Goal: Task Accomplishment & Management: Manage account settings

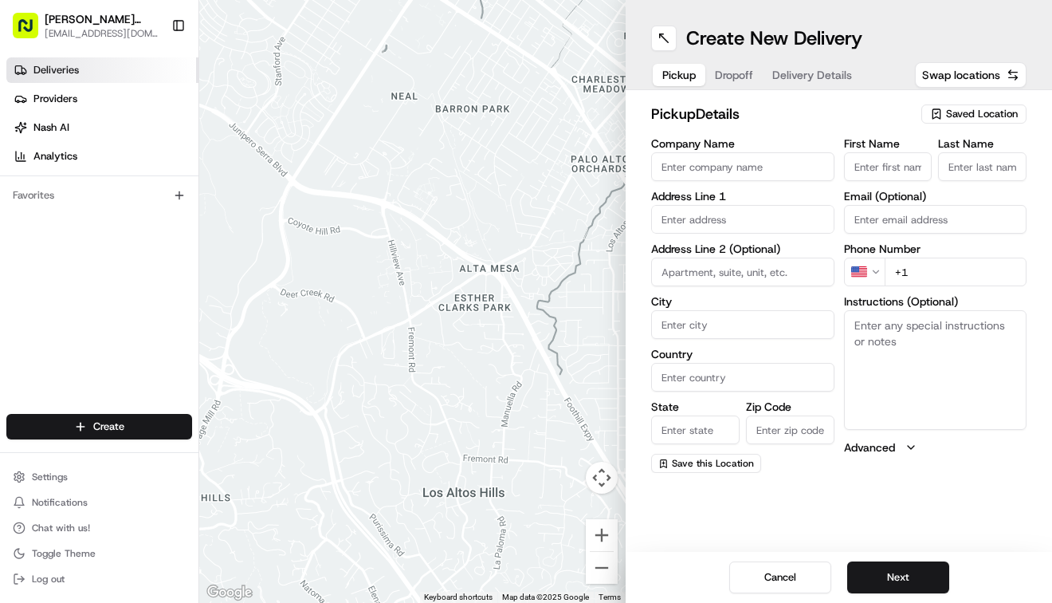
click at [46, 65] on span "Deliveries" at bounding box center [55, 70] width 45 height 14
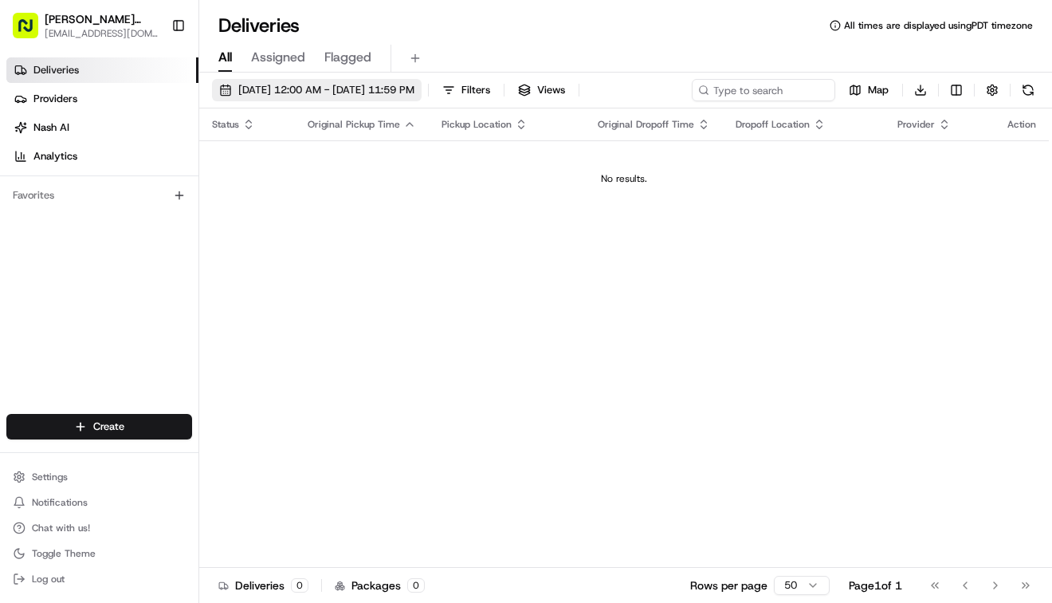
click at [336, 96] on span "08/16/2025 12:00 AM - 08/16/2025 11:59 PM" at bounding box center [326, 90] width 176 height 14
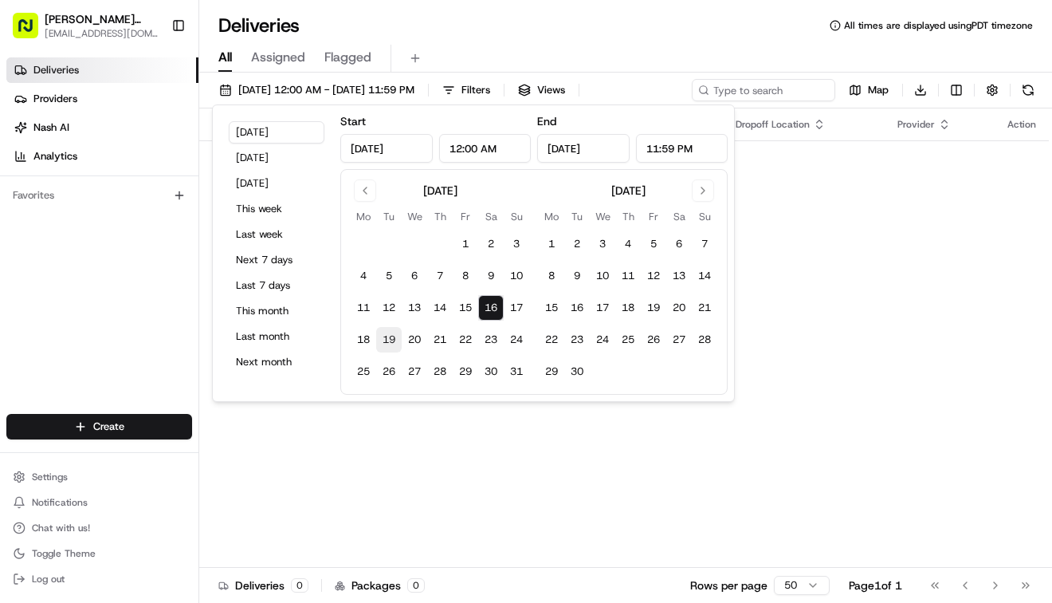
click at [388, 337] on button "19" at bounding box center [389, 340] width 26 height 26
type input "Aug 19, 2025"
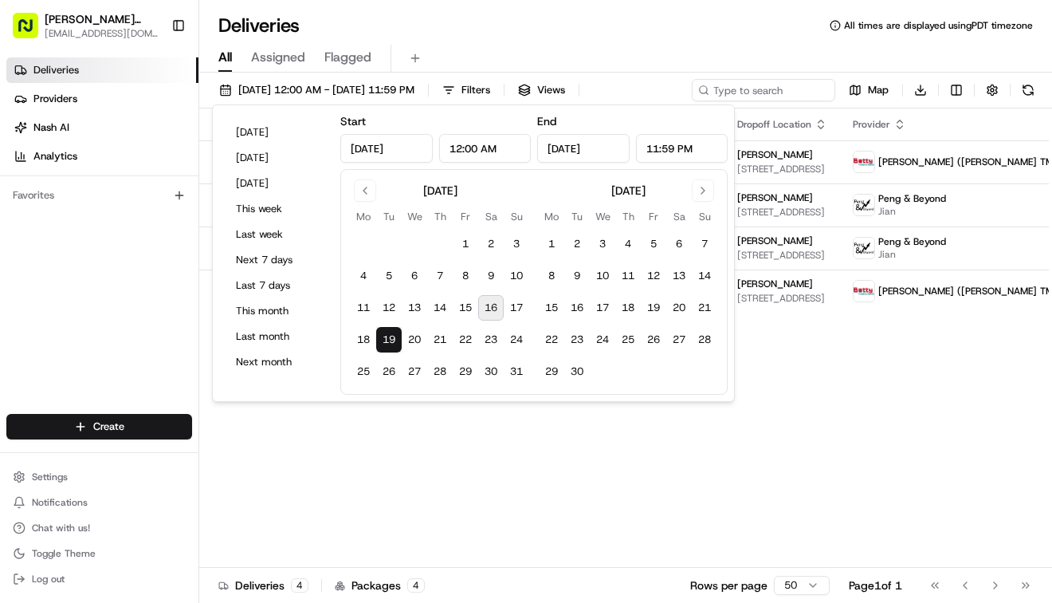
drag, startPoint x: 672, startPoint y: 371, endPoint x: 683, endPoint y: 376, distance: 12.5
click at [683, 376] on td at bounding box center [679, 372] width 26 height 26
click at [817, 399] on div "Status Original Pickup Time Pickup Location Original Dropoff Time Dropoff Locat…" at bounding box center [667, 337] width 936 height 459
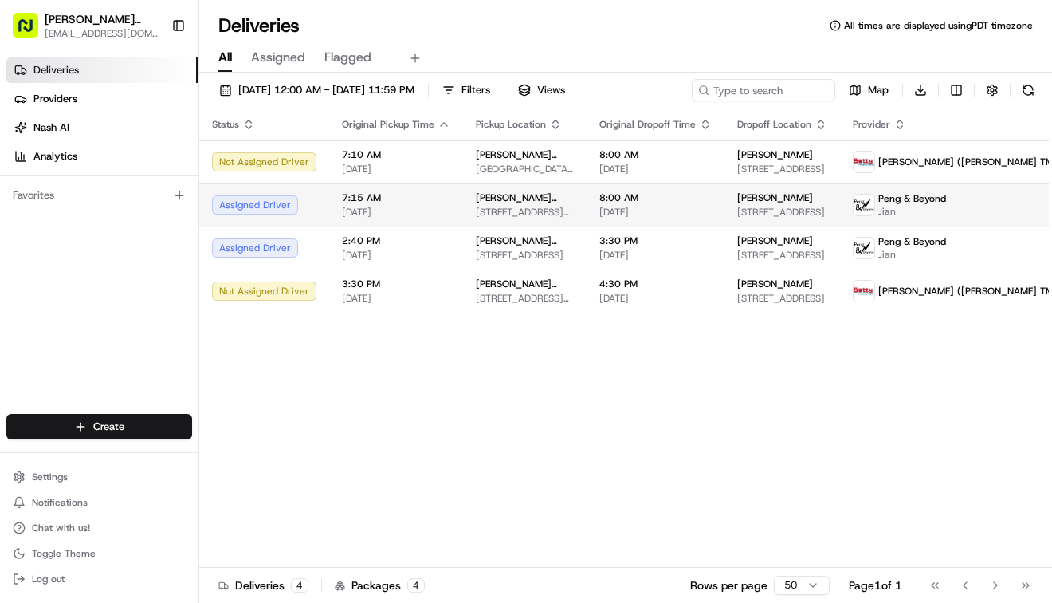
click at [833, 219] on td "Lisa Luna-Smith 1562 Filbert St, San Francisco, CA 94123, USA" at bounding box center [782, 204] width 116 height 43
drag, startPoint x: 833, startPoint y: 219, endPoint x: 1010, endPoint y: 210, distance: 177.2
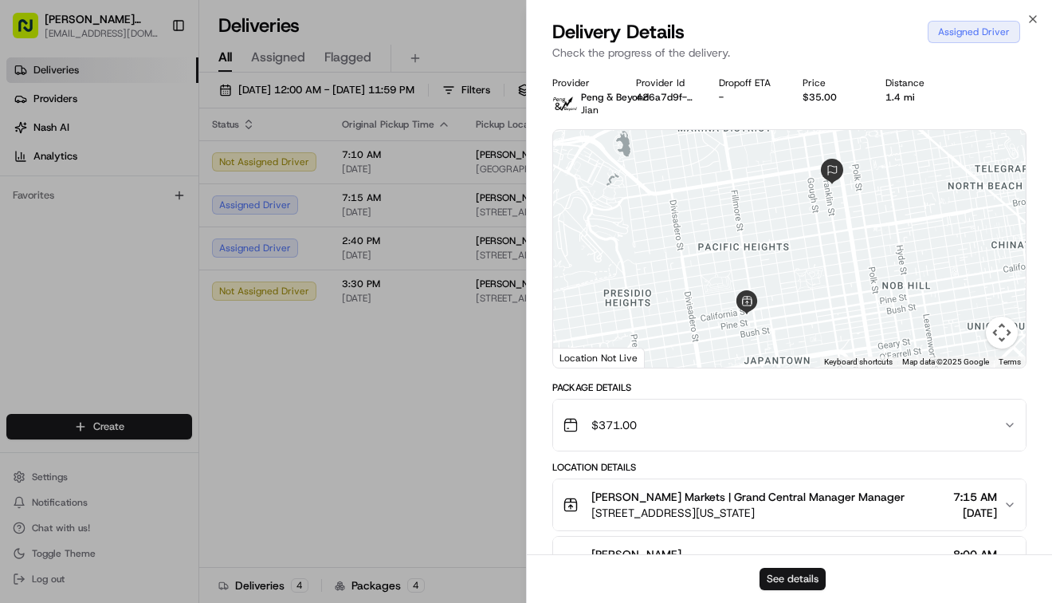
click at [787, 575] on button "See details" at bounding box center [793, 578] width 66 height 22
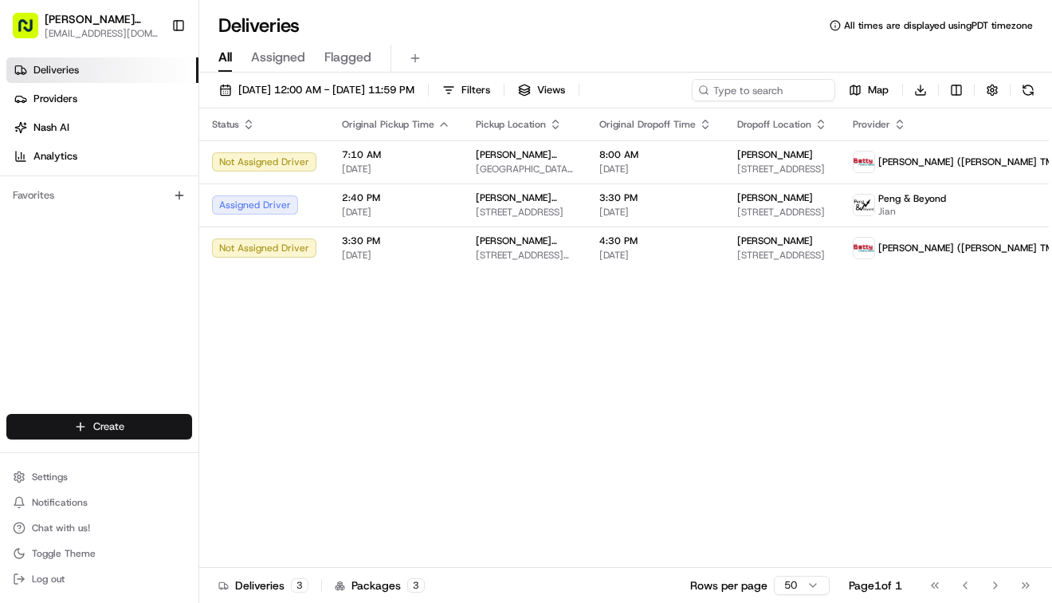
click at [98, 426] on html "Mollie Stone's Markets mlaplaca@molliestones.com Toggle Sidebar Deliveries Prov…" at bounding box center [526, 301] width 1052 height 603
click at [238, 457] on link "Delivery" at bounding box center [288, 456] width 178 height 29
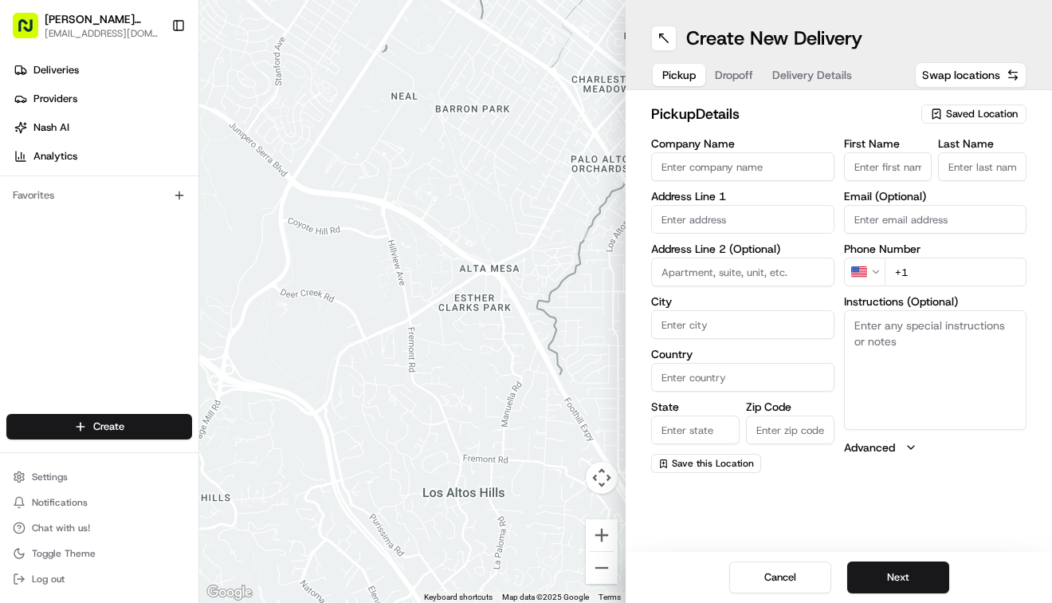
click at [976, 112] on span "Saved Location" at bounding box center [982, 114] width 72 height 14
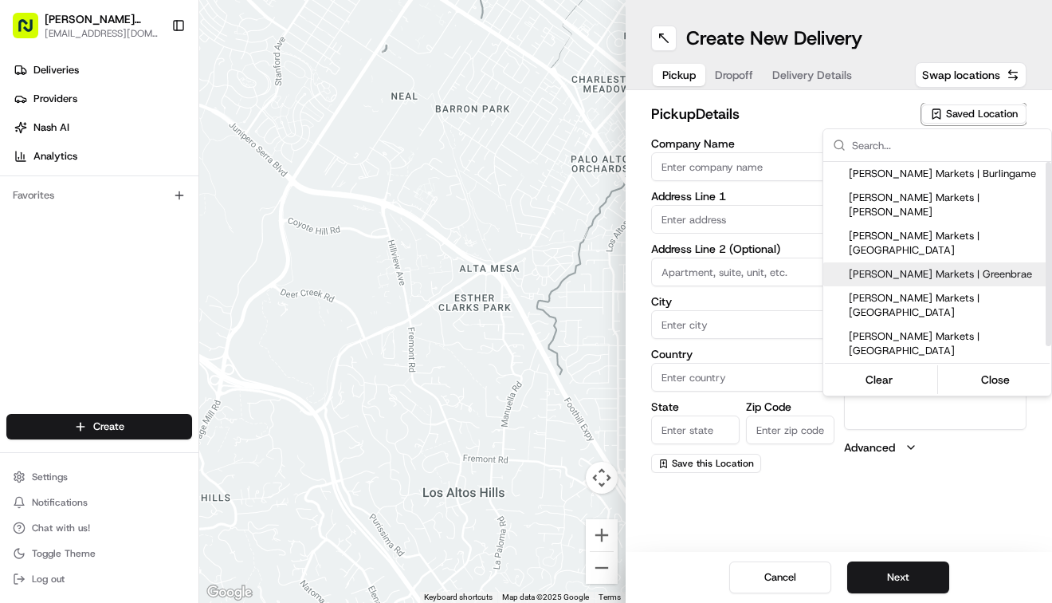
click at [964, 267] on span "Mollie Stone's Markets | Greenbrae" at bounding box center [947, 274] width 196 height 14
type input "Mollie Stone's Markets | Greenbrae"
type input "270 Bon Air Center"
type input "Larkspur"
type input "US"
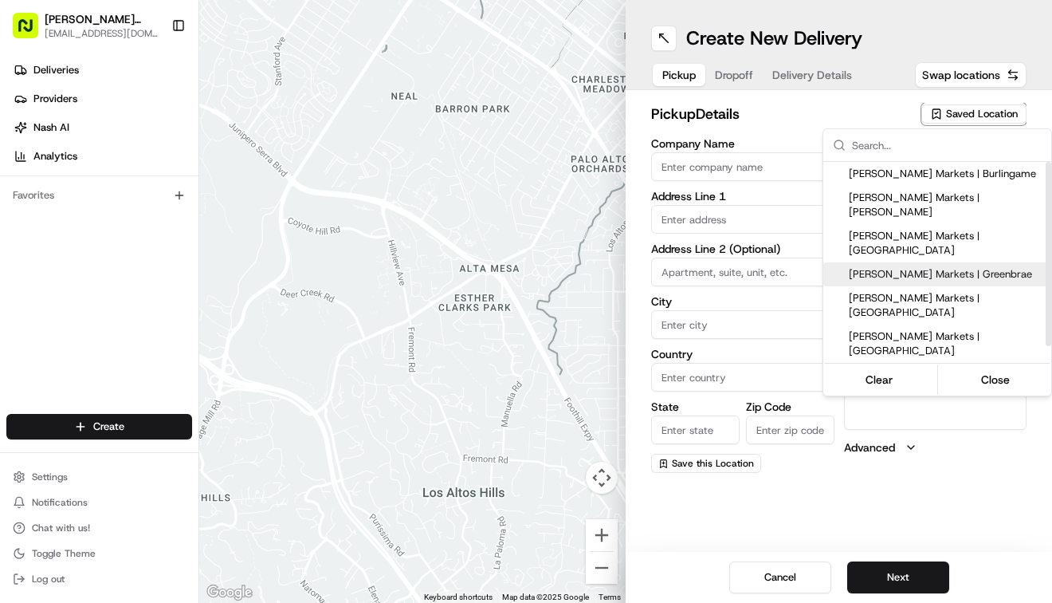
type input "CA"
type input "94904"
type input "Manager"
type input "[EMAIL_ADDRESS][DOMAIN_NAME]"
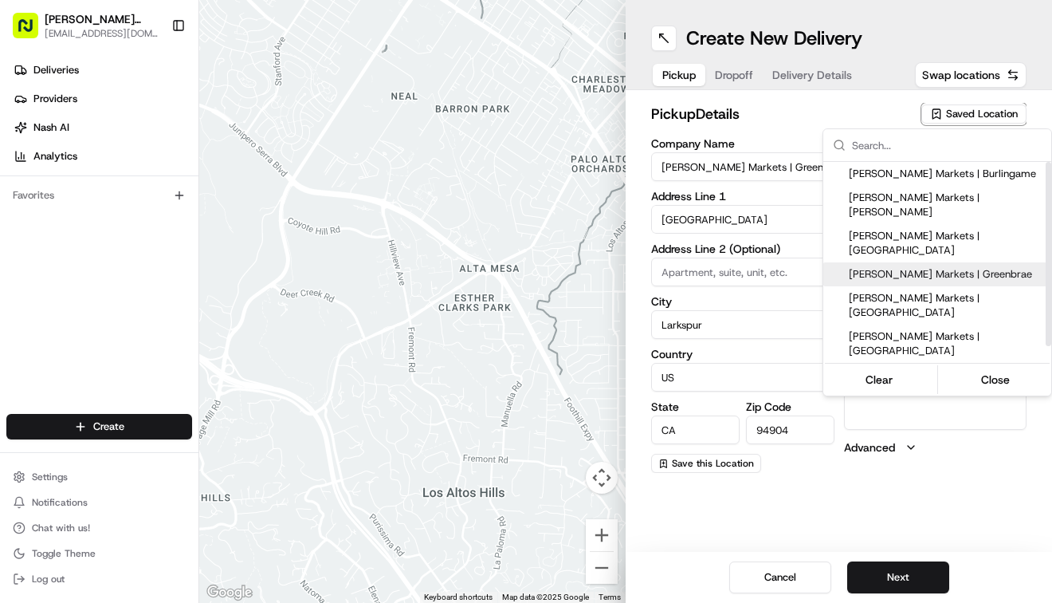
type input "+1 415 461 1164"
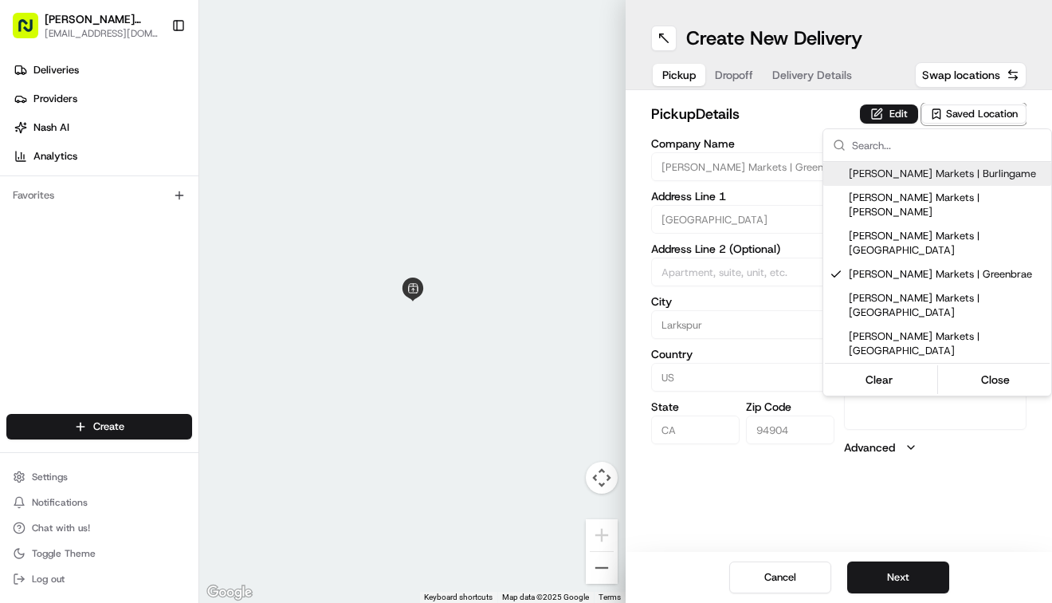
click at [977, 112] on html "Mollie Stone's Markets mlaplaca@molliestones.com Toggle Sidebar Deliveries Prov…" at bounding box center [526, 301] width 1052 height 603
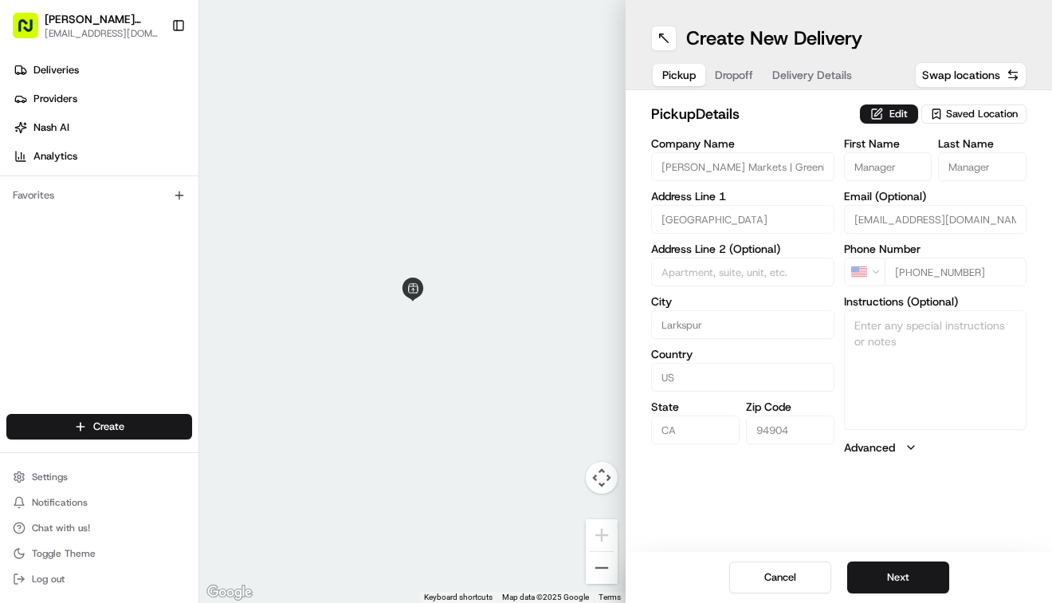
click at [881, 128] on div "pickup Details Edit Saved Location" at bounding box center [838, 117] width 375 height 29
click at [879, 116] on button "Edit" at bounding box center [889, 113] width 58 height 19
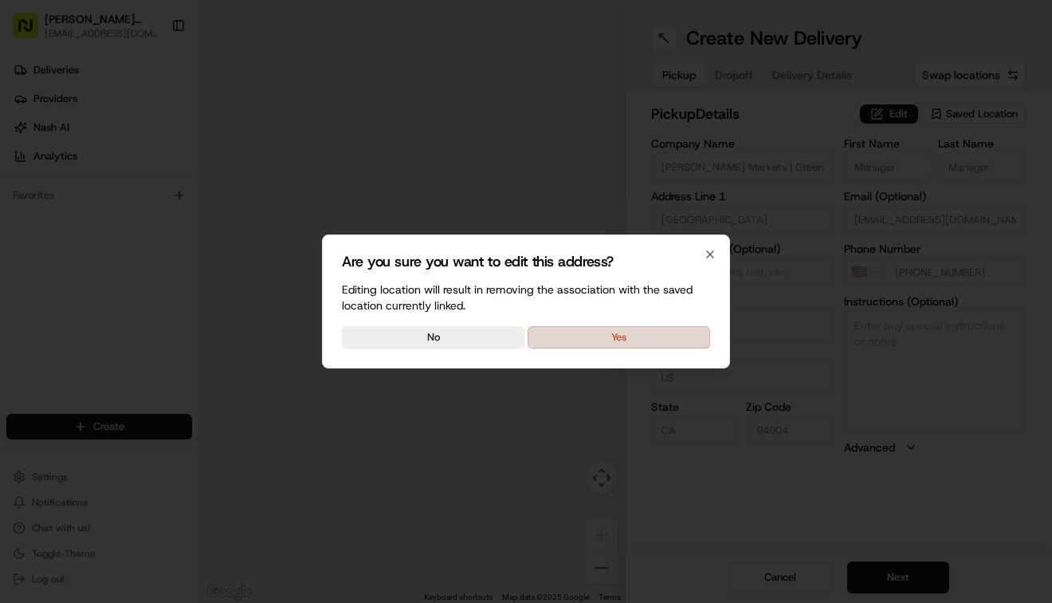
click at [624, 338] on button "Yes" at bounding box center [619, 337] width 183 height 22
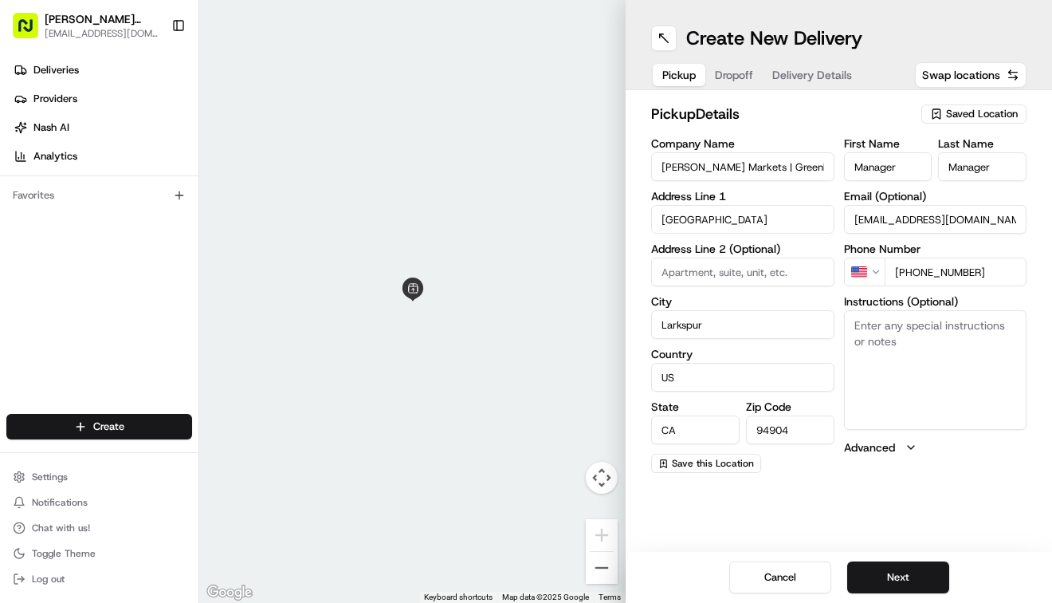
click at [874, 355] on textarea "Instructions (Optional)" at bounding box center [935, 370] width 183 height 120
type textarea "go to deli order #194 Kristin Feavel"
click at [898, 575] on button "Next" at bounding box center [898, 577] width 102 height 32
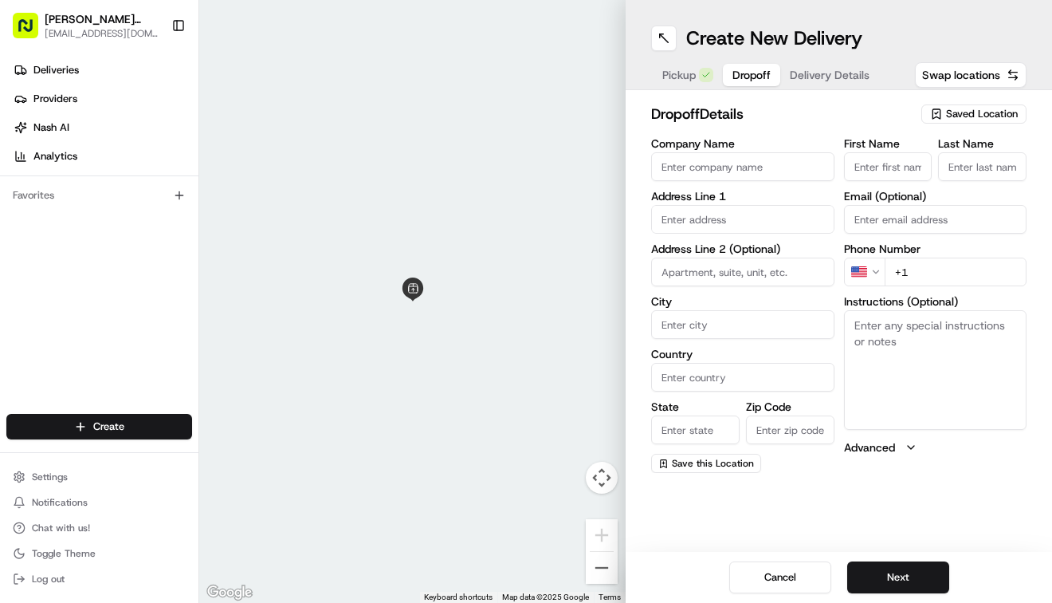
click at [885, 151] on div "First Name" at bounding box center [888, 159] width 88 height 43
click at [858, 186] on div "First Name Last Name Email (Optional) Phone Number US +1 Instructions (Optional…" at bounding box center [935, 305] width 183 height 335
click at [871, 171] on input "First Name" at bounding box center [888, 166] width 88 height 29
type input "Kristin"
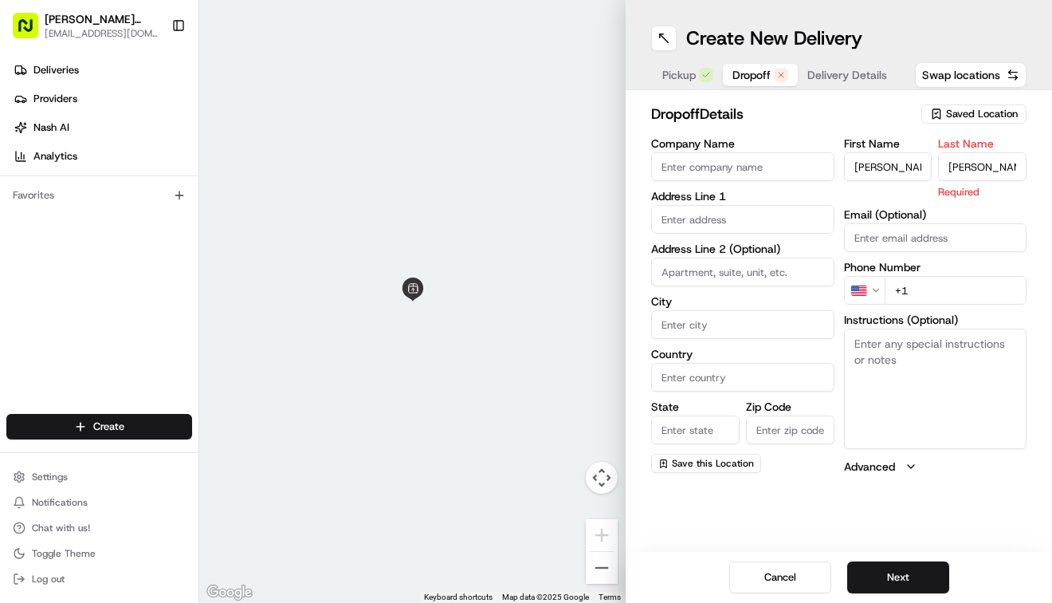
type input "Feavel"
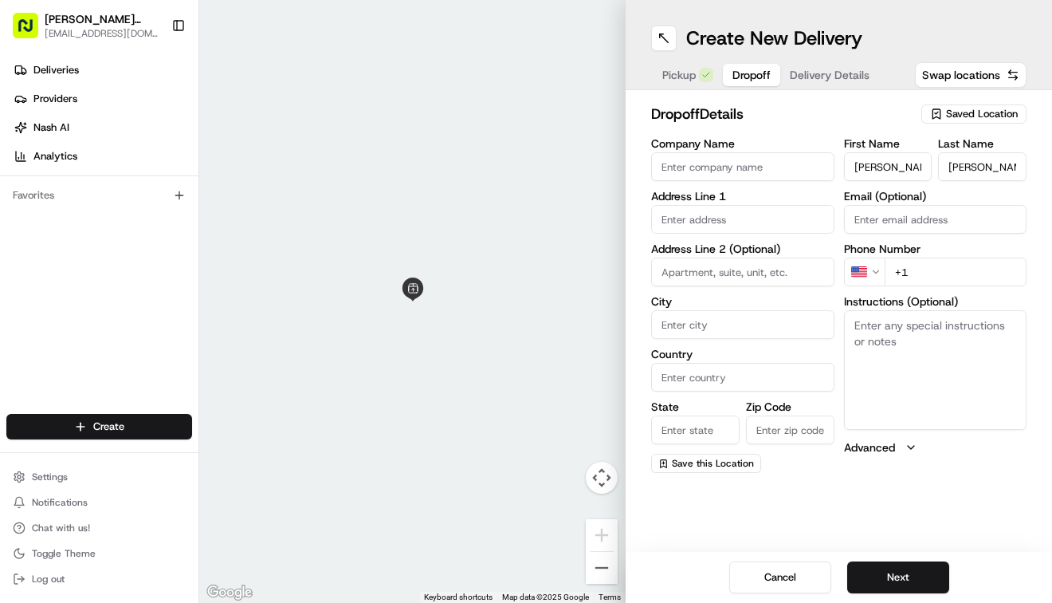
click at [892, 340] on textarea "Instructions (Optional)" at bounding box center [935, 370] width 183 height 120
type textarea "deliver to Terra Linda High School; call when arrive"
click at [711, 216] on input "text" at bounding box center [742, 219] width 183 height 29
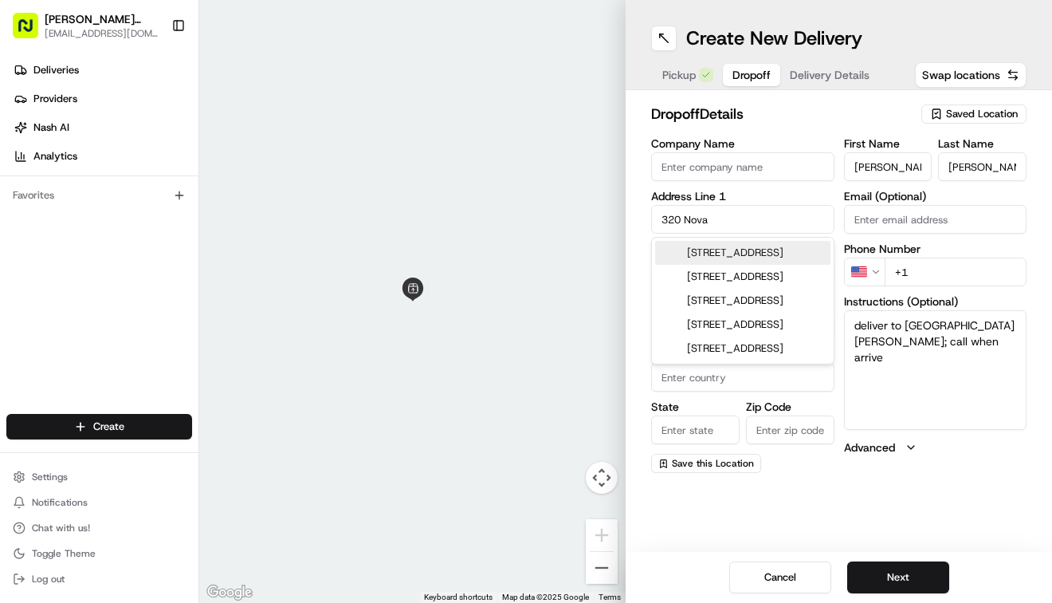
click at [748, 265] on div "320 Nova Albion Way, San Rafael, CA" at bounding box center [742, 253] width 175 height 24
type input "320 Nova Albion Way, San Rafael, CA 94903, USA"
type input "San Rafael"
type input "United States"
type input "CA"
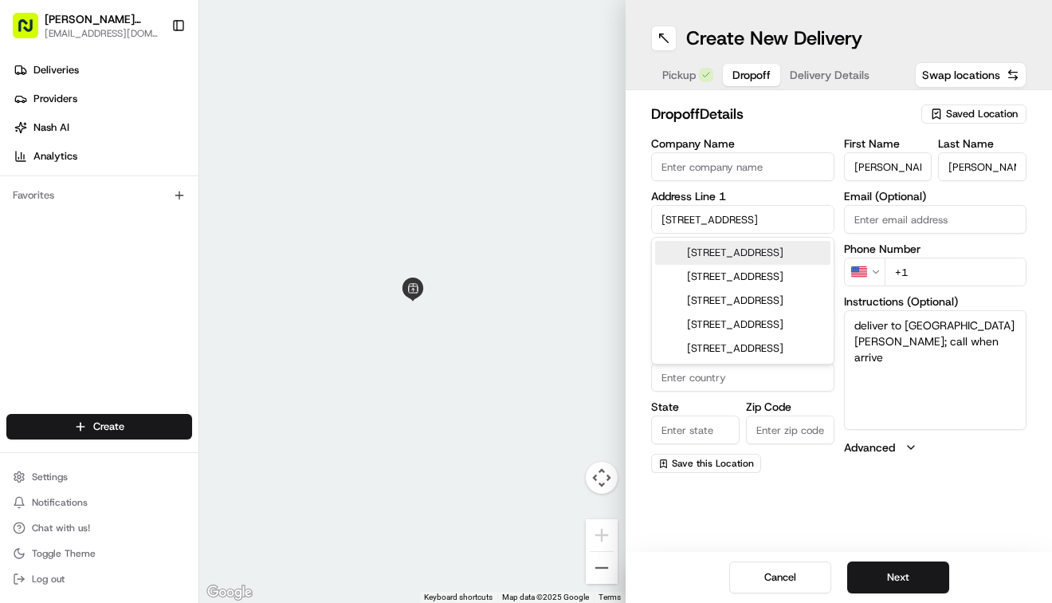
type input "94903"
type input "320 Nova Albion Way"
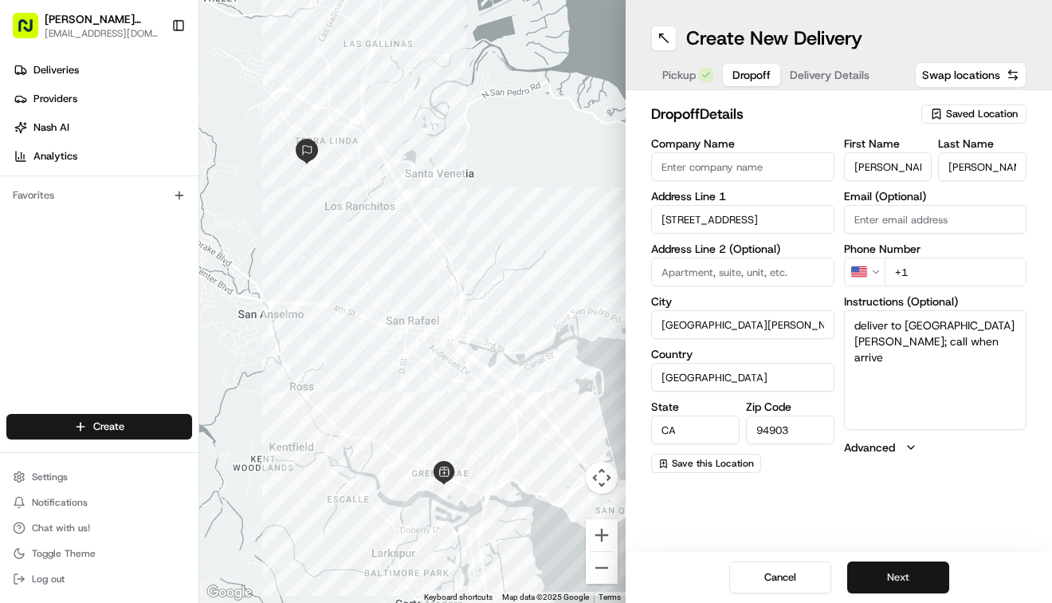
click at [893, 573] on button "Next" at bounding box center [898, 577] width 102 height 32
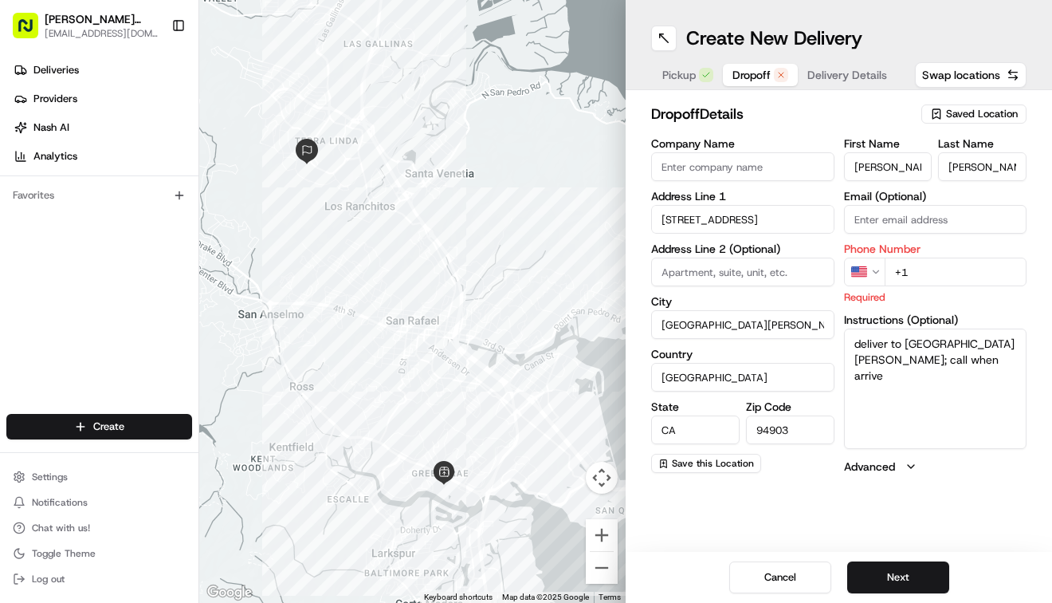
click at [940, 272] on input "+1" at bounding box center [956, 271] width 143 height 29
type input "+1 805 434 3689"
click at [881, 567] on button "Next" at bounding box center [898, 577] width 102 height 32
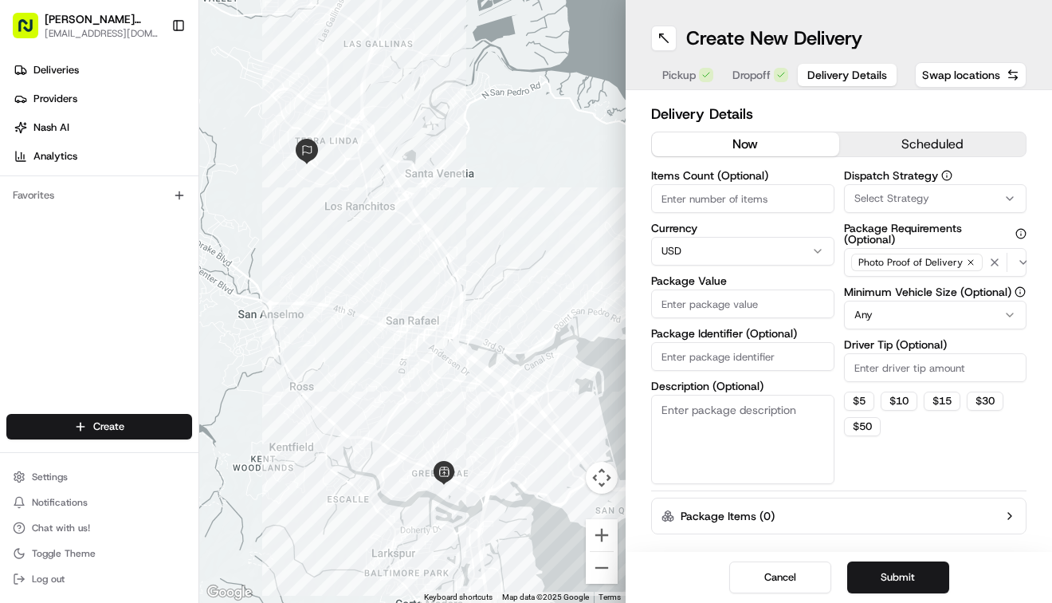
click at [856, 143] on button "scheduled" at bounding box center [932, 144] width 187 height 24
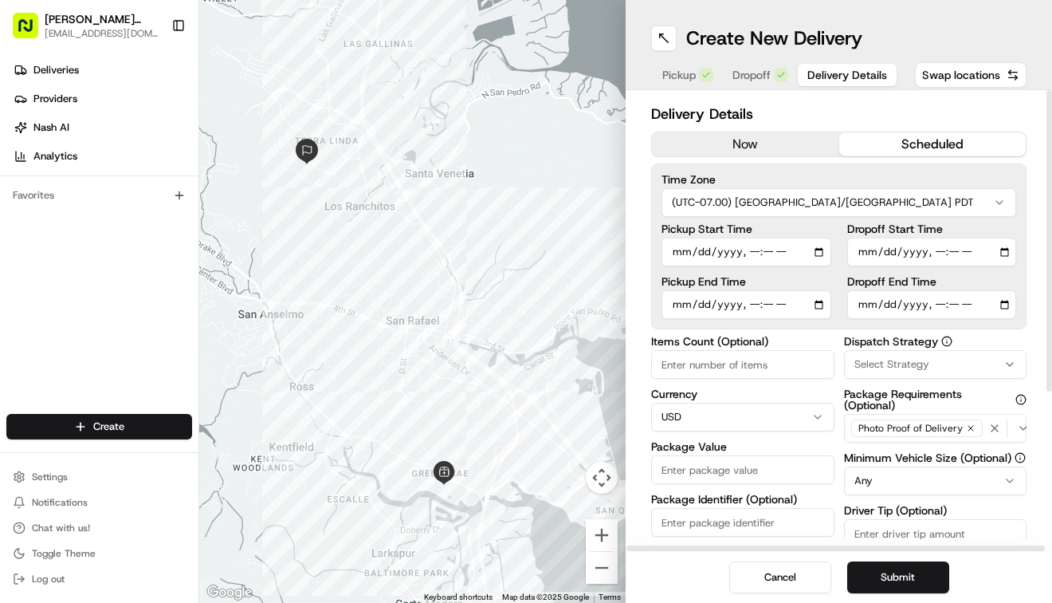
click at [674, 257] on input "Pickup Start Time" at bounding box center [747, 252] width 170 height 29
click at [748, 251] on input "Pickup Start Time" at bounding box center [747, 252] width 170 height 29
type input "[DATE]T08:00"
click at [679, 306] on input "Pickup End Time" at bounding box center [747, 304] width 170 height 29
click at [745, 304] on input "Pickup End Time" at bounding box center [747, 304] width 170 height 29
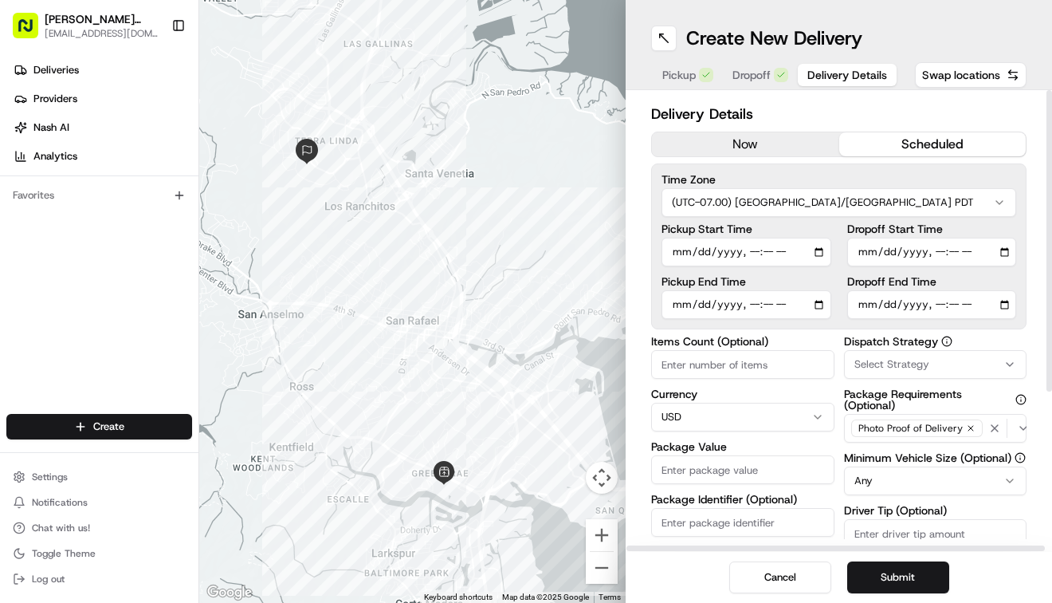
type input "2025-08-18T08:30"
drag, startPoint x: 862, startPoint y: 250, endPoint x: 889, endPoint y: 259, distance: 27.7
click at [889, 259] on input "Dropoff Start Time" at bounding box center [932, 252] width 170 height 29
click at [866, 244] on input "Dropoff Start Time" at bounding box center [932, 252] width 170 height 29
click at [886, 255] on input "Dropoff Start Time" at bounding box center [932, 252] width 170 height 29
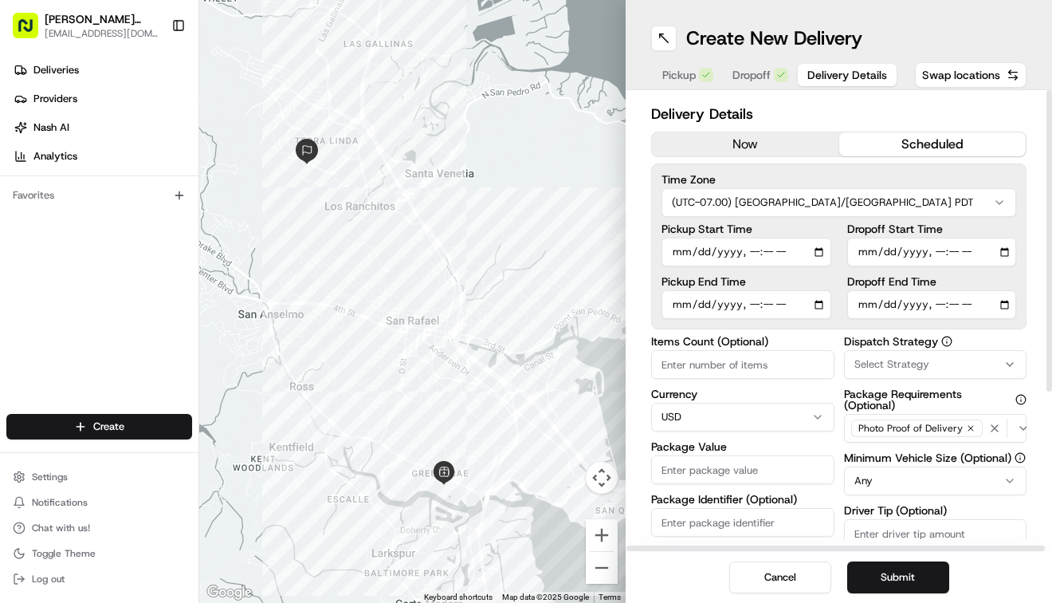
click at [936, 253] on input "Dropoff Start Time" at bounding box center [932, 252] width 170 height 29
click at [868, 302] on input "Dropoff End Time" at bounding box center [932, 304] width 170 height 29
click at [862, 249] on input "Dropoff Start Time" at bounding box center [932, 252] width 170 height 29
click at [933, 249] on input "Dropoff Start Time" at bounding box center [932, 252] width 170 height 29
type input "2025-08-18T08:30"
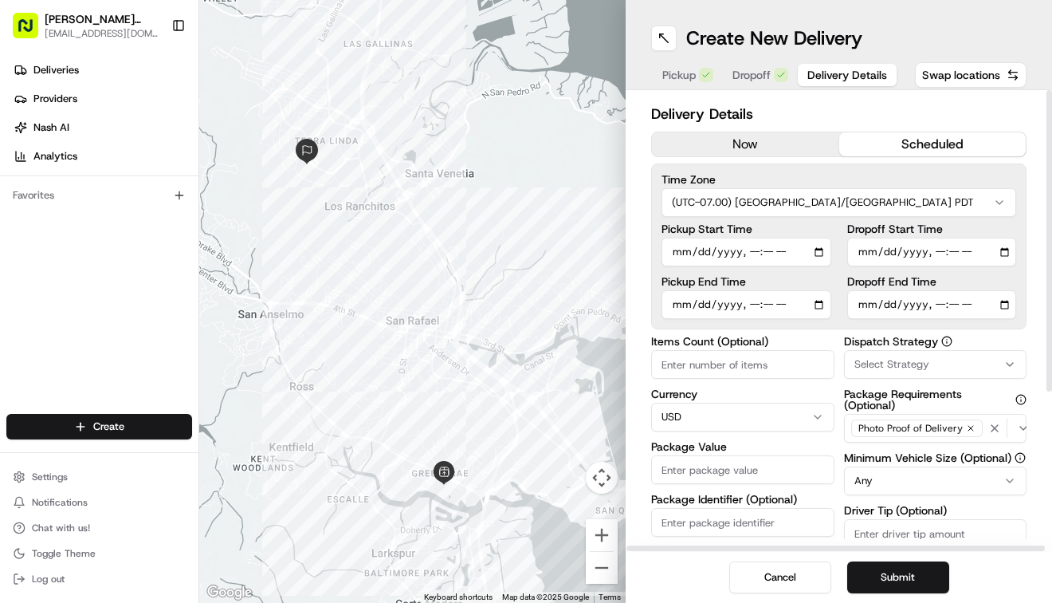
click at [862, 308] on input "Dropoff End Time" at bounding box center [932, 304] width 170 height 29
click at [931, 312] on input "Dropoff End Time" at bounding box center [932, 304] width 170 height 29
click at [931, 307] on input "Dropoff End Time" at bounding box center [932, 304] width 170 height 29
type input "2025-08-18T09:00"
click at [921, 368] on span "Select Strategy" at bounding box center [891, 364] width 75 height 14
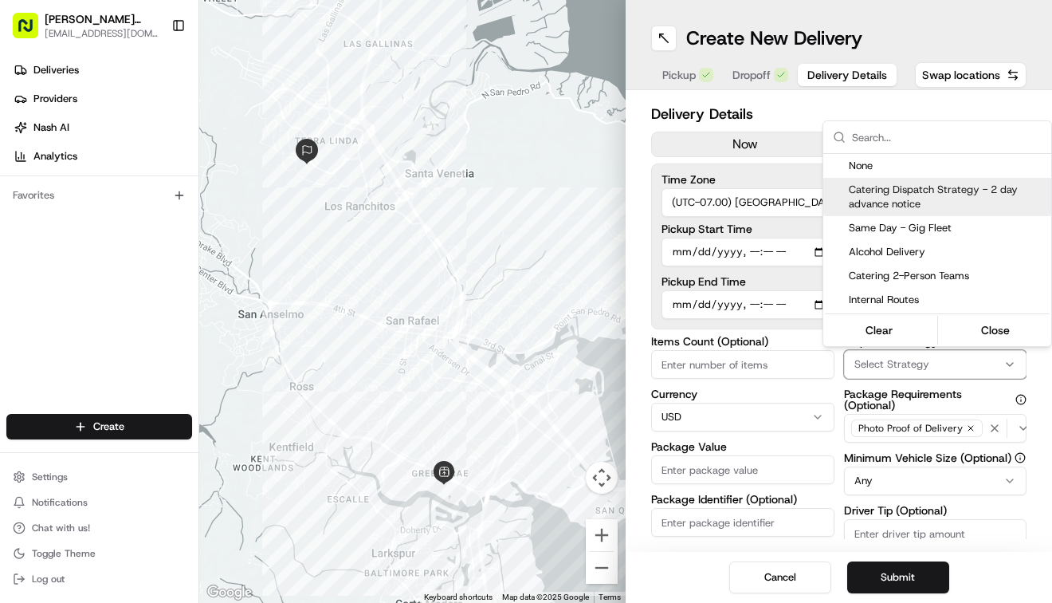
click at [914, 214] on div "Catering Dispatch Strategy - 2 day advance notice" at bounding box center [937, 197] width 228 height 38
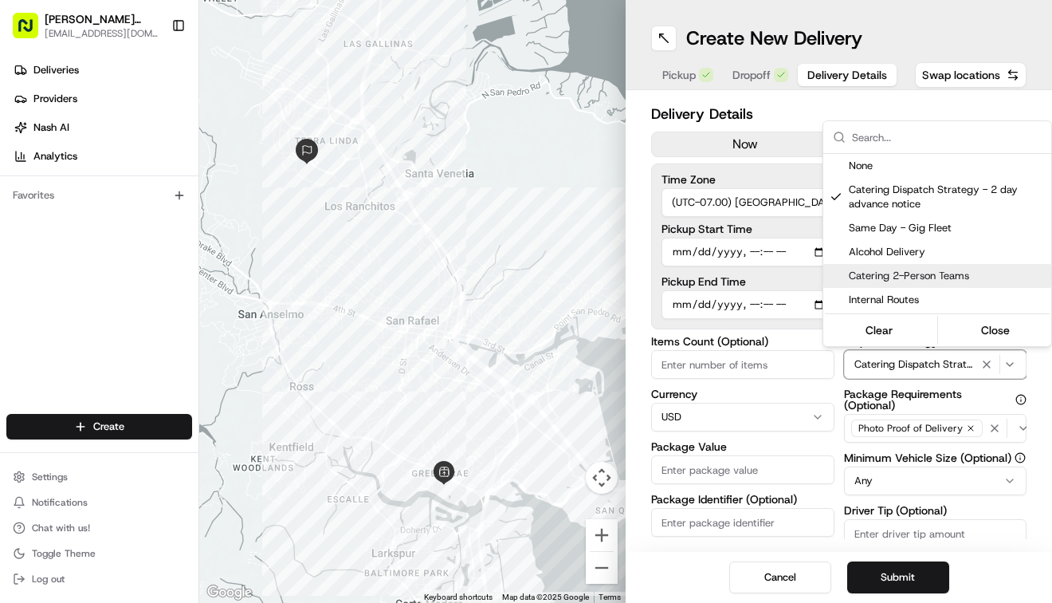
click at [897, 473] on html "Mollie Stone's Markets mlaplaca@molliestones.com Toggle Sidebar Deliveries Prov…" at bounding box center [526, 301] width 1052 height 603
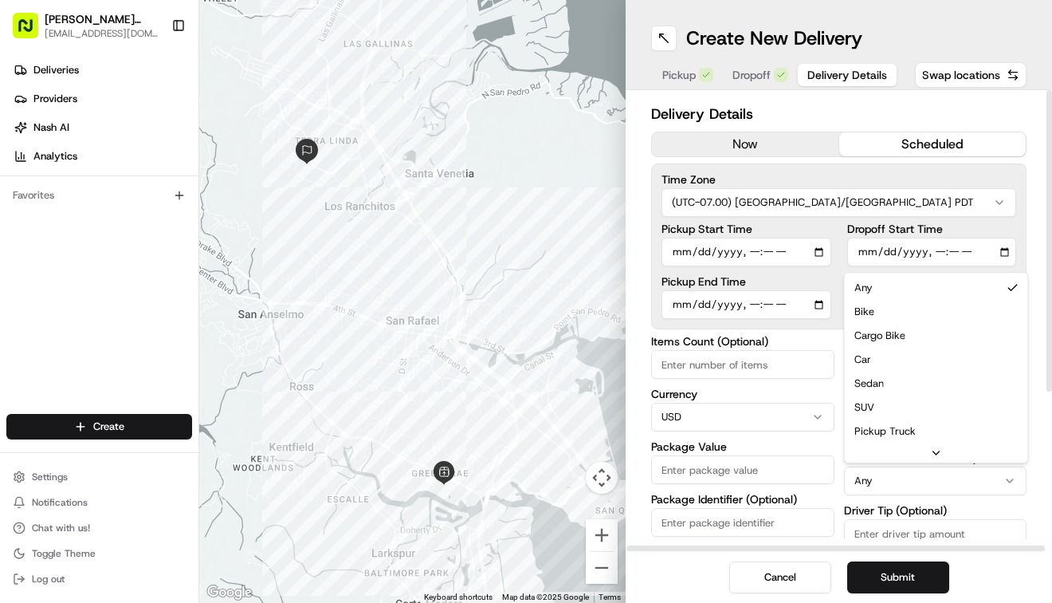
click at [892, 480] on html "Mollie Stone's Markets mlaplaca@molliestones.com Toggle Sidebar Deliveries Prov…" at bounding box center [526, 301] width 1052 height 603
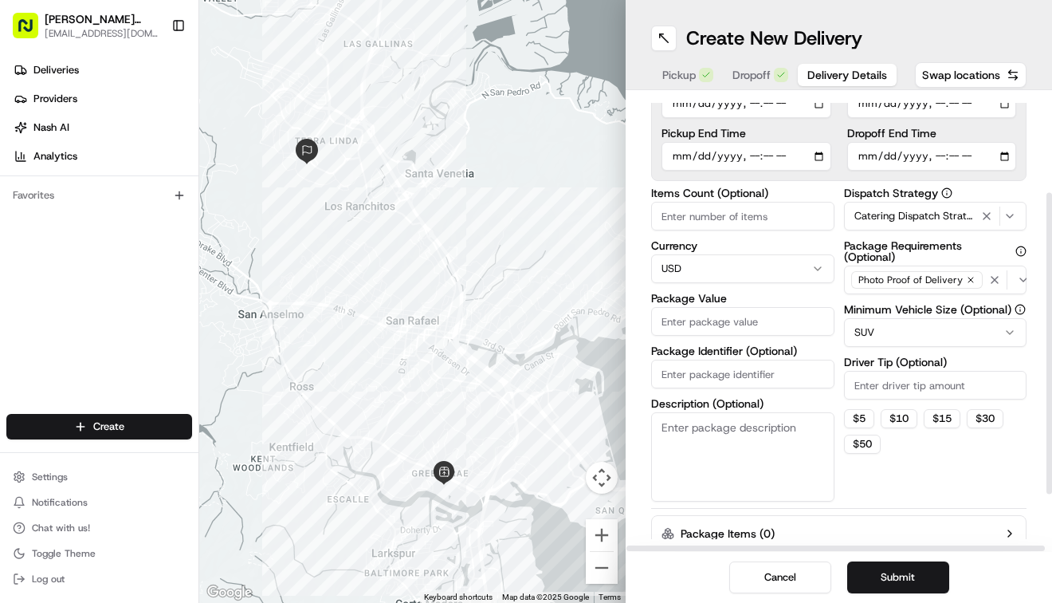
drag, startPoint x: 1050, startPoint y: 319, endPoint x: 1059, endPoint y: 416, distance: 97.7
click at [1051, 416] on div at bounding box center [1049, 343] width 6 height 301
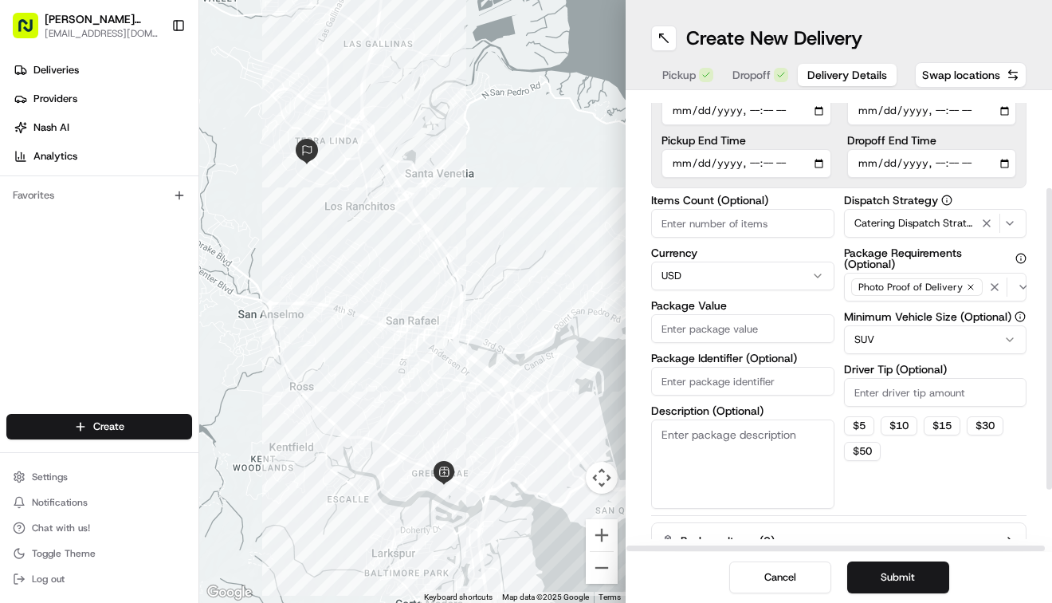
click at [946, 399] on input "Driver Tip (Optional)" at bounding box center [935, 392] width 183 height 29
click at [678, 335] on input "Package Value" at bounding box center [742, 328] width 183 height 29
type input "1845"
click at [883, 580] on button "Submit" at bounding box center [898, 577] width 102 height 32
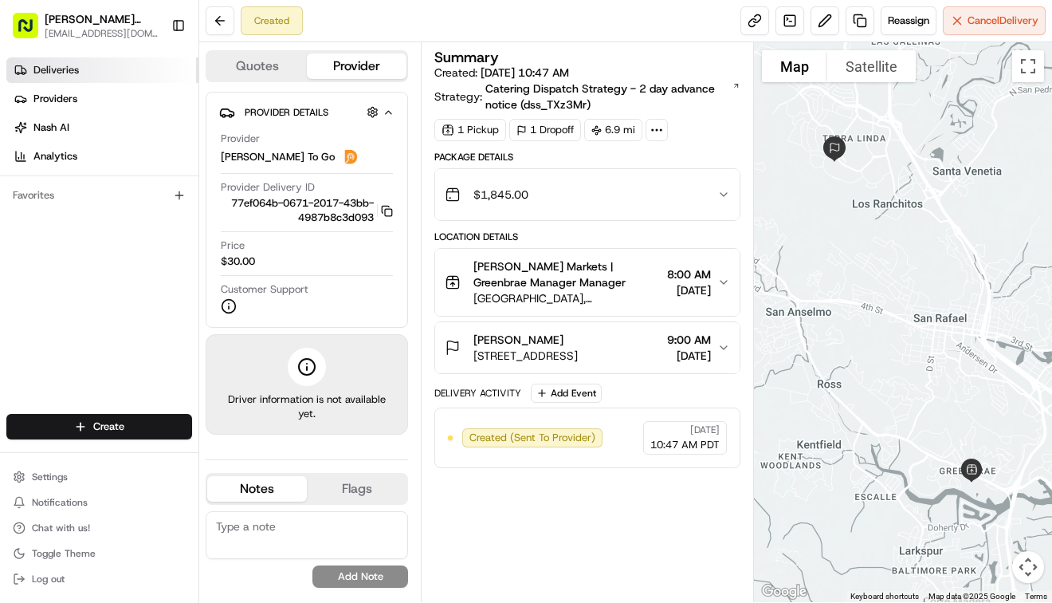
click at [61, 64] on span "Deliveries" at bounding box center [55, 70] width 45 height 14
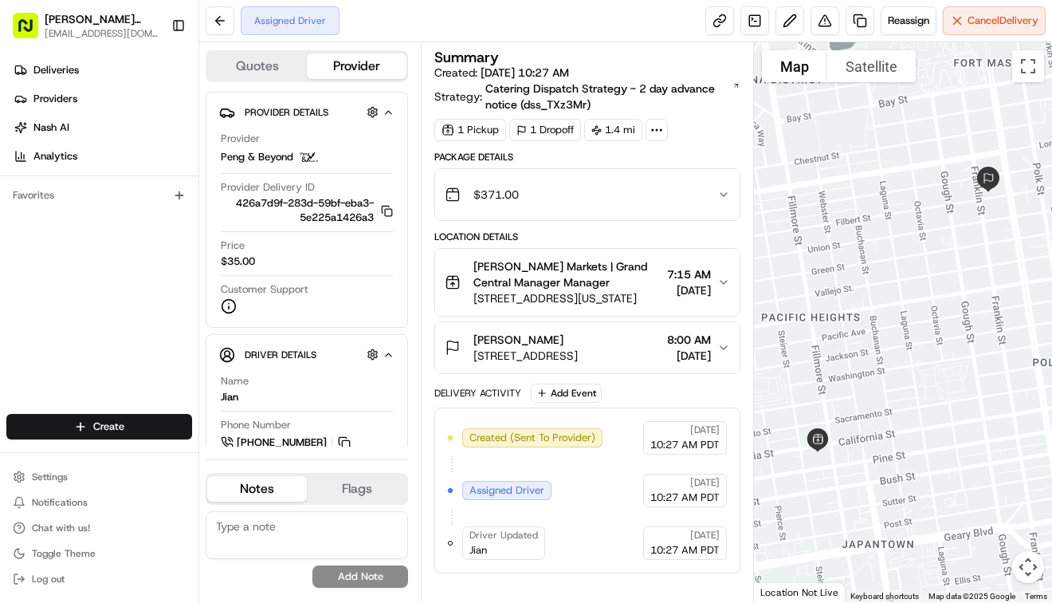
click at [725, 284] on icon "button" at bounding box center [723, 282] width 13 height 13
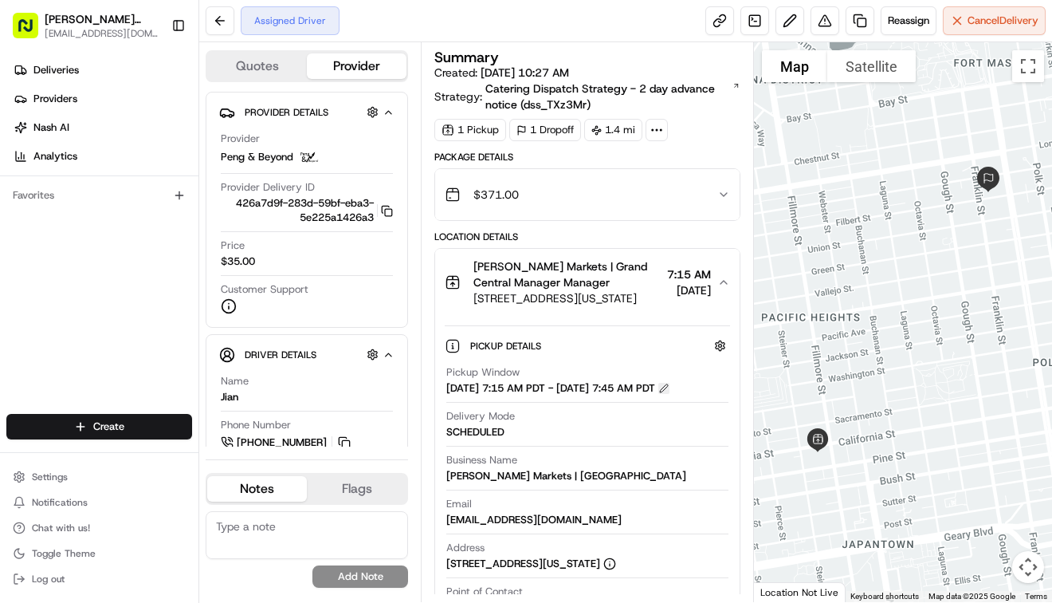
click at [669, 394] on button at bounding box center [663, 388] width 11 height 11
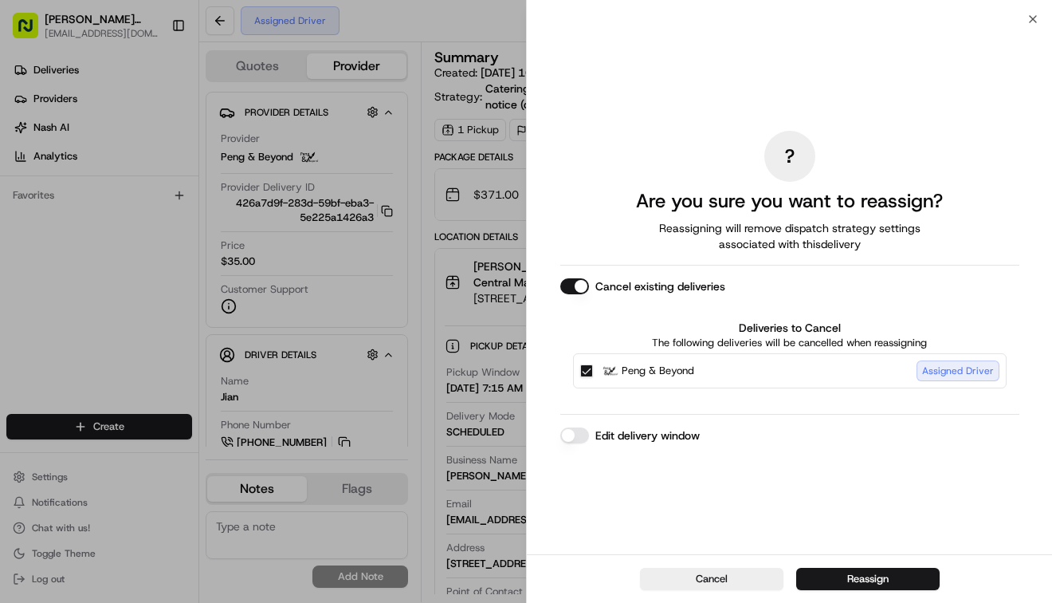
click at [579, 438] on button "Edit delivery window" at bounding box center [574, 435] width 29 height 16
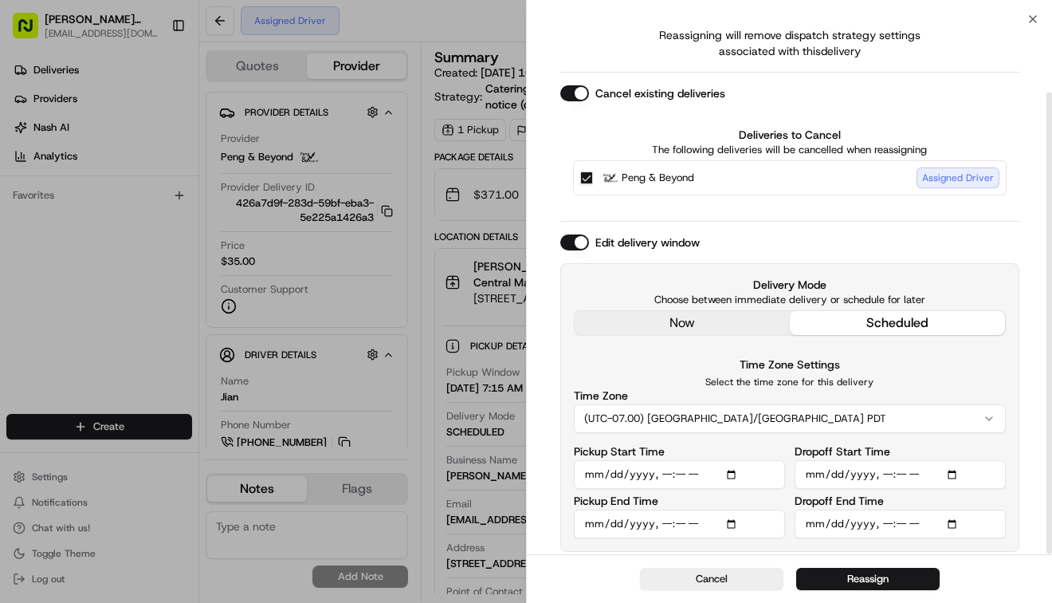
scroll to position [85, 0]
click at [610, 478] on input "Pickup Start Time" at bounding box center [679, 473] width 211 height 29
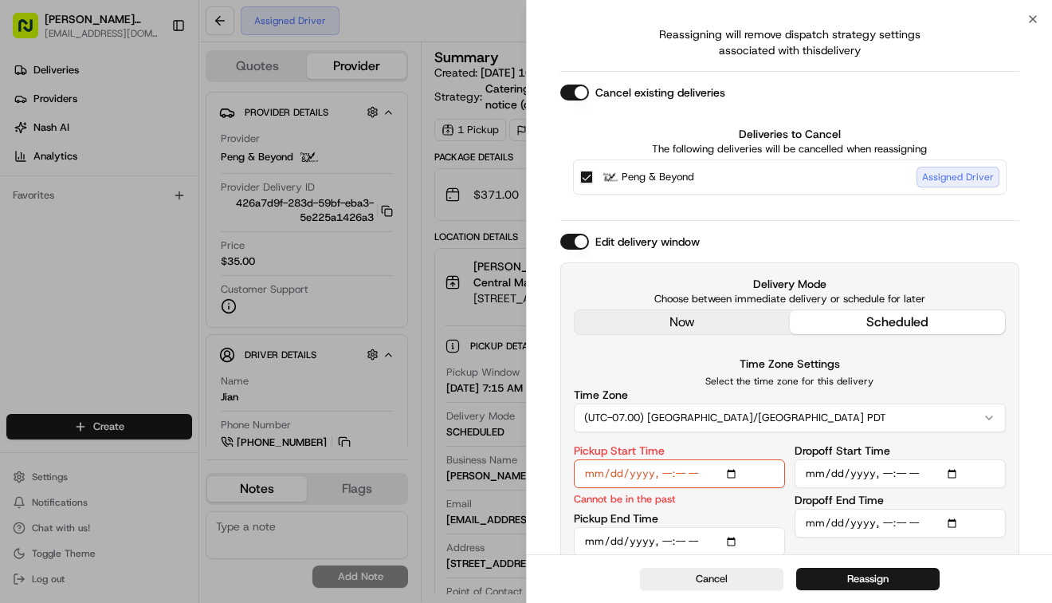
type input "[DATE]T07:15"
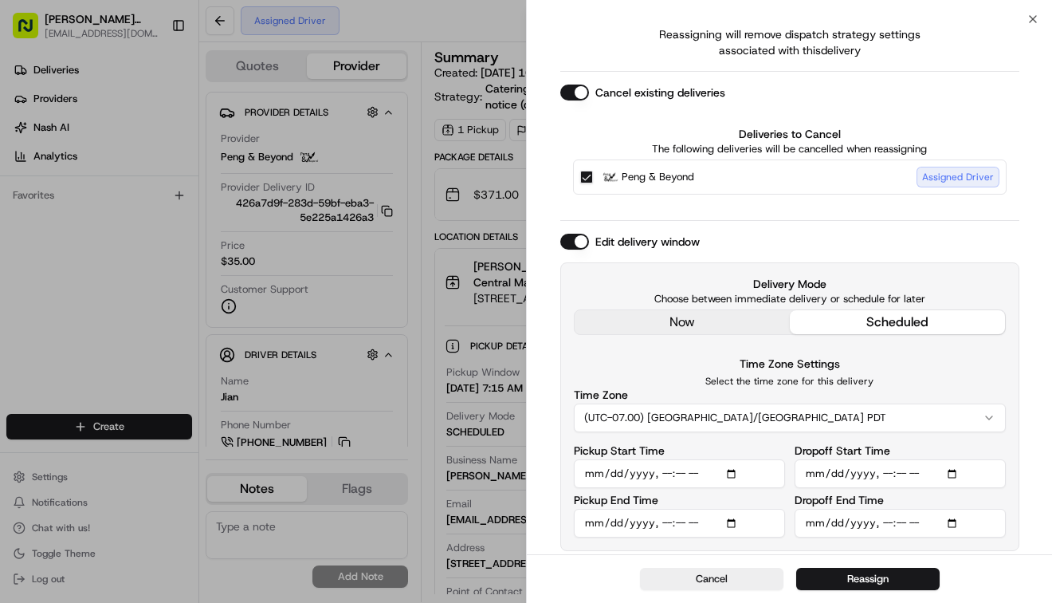
click at [613, 524] on input "Pickup End Time" at bounding box center [679, 522] width 211 height 29
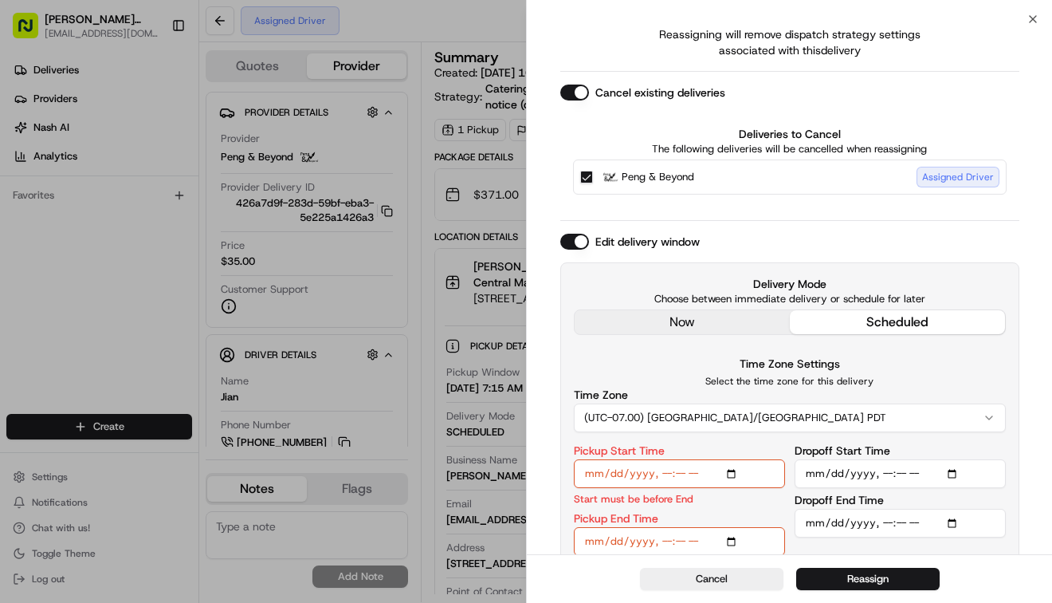
type input "[DATE]T07:45"
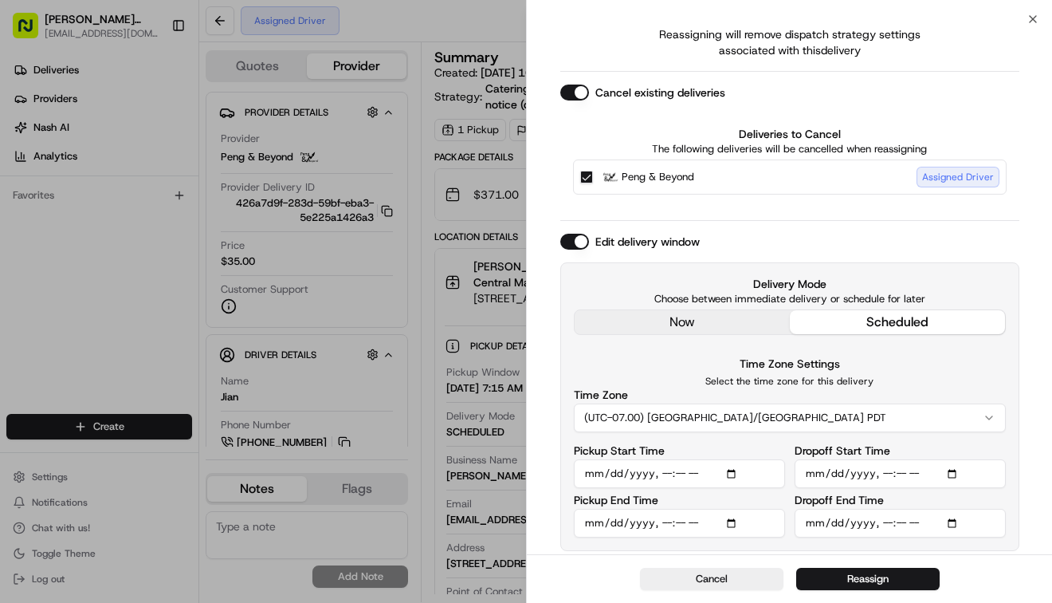
click at [830, 476] on input "Dropoff Start Time" at bounding box center [900, 473] width 211 height 29
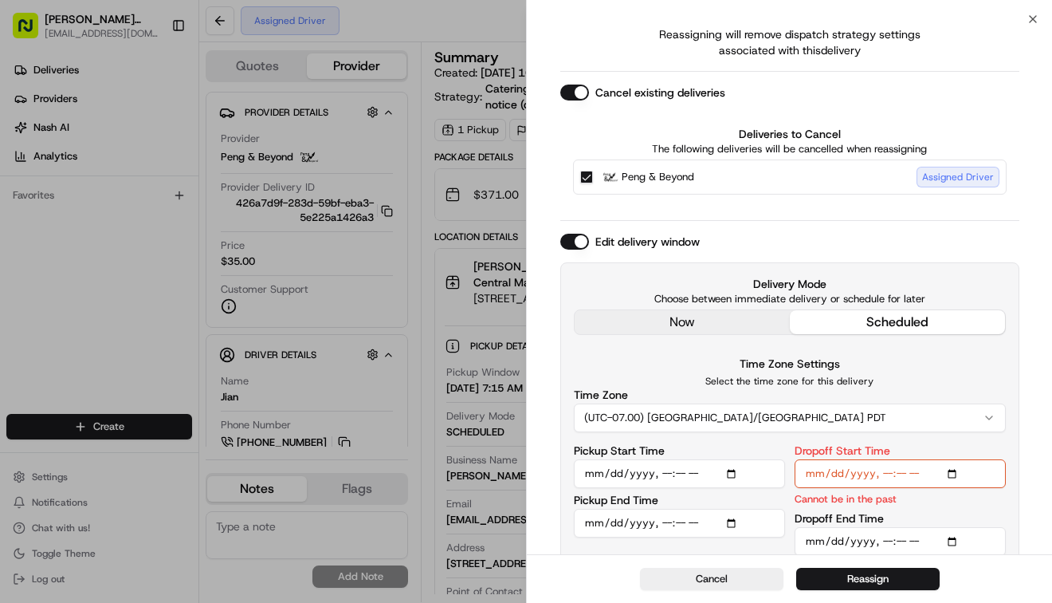
type input "[DATE]T07:30"
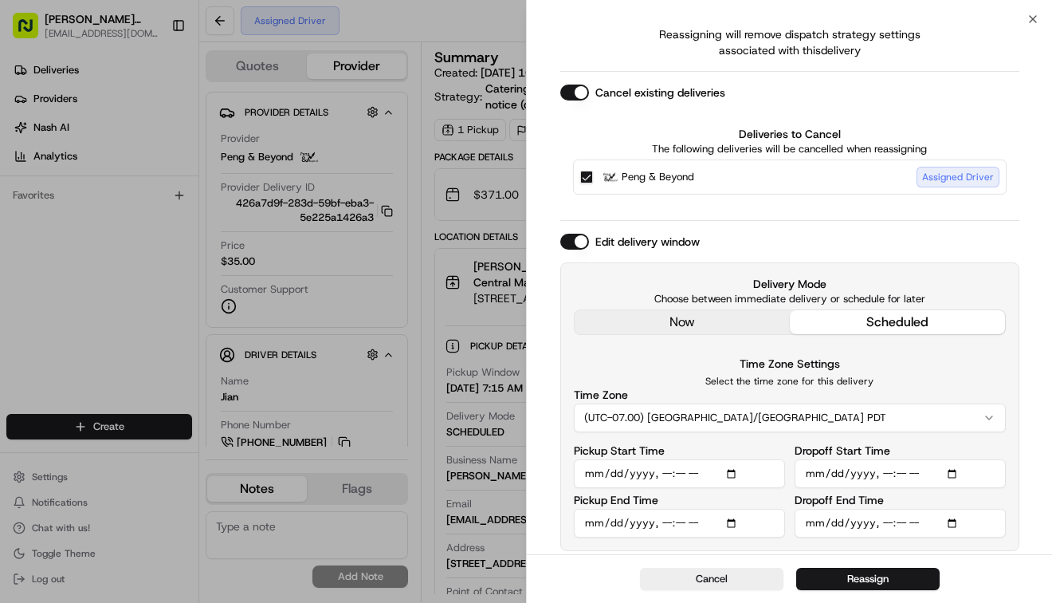
click at [830, 528] on input "Dropoff End Time" at bounding box center [900, 522] width 211 height 29
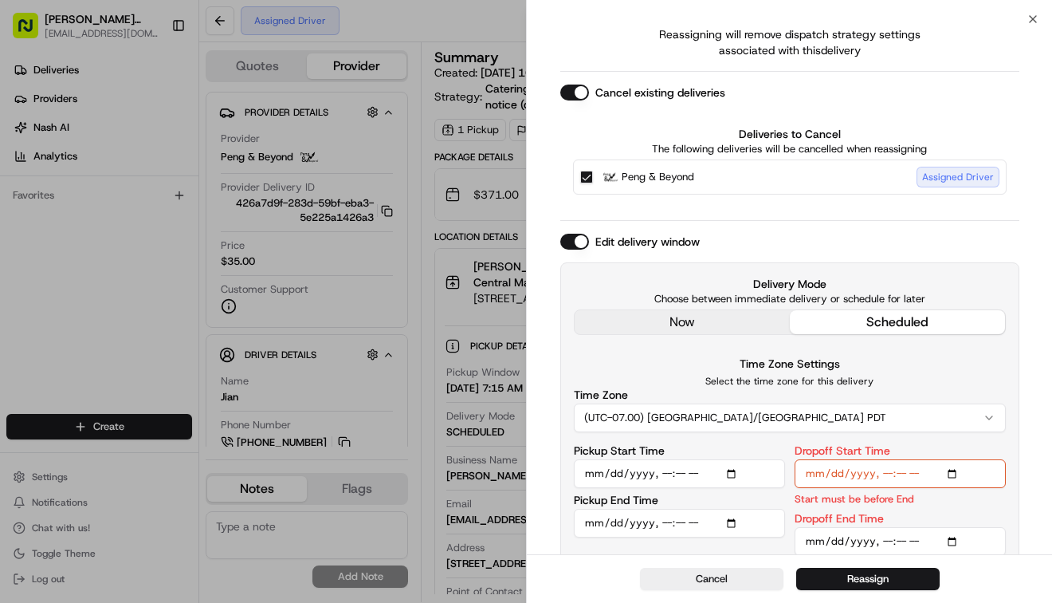
type input "[DATE]T08:00"
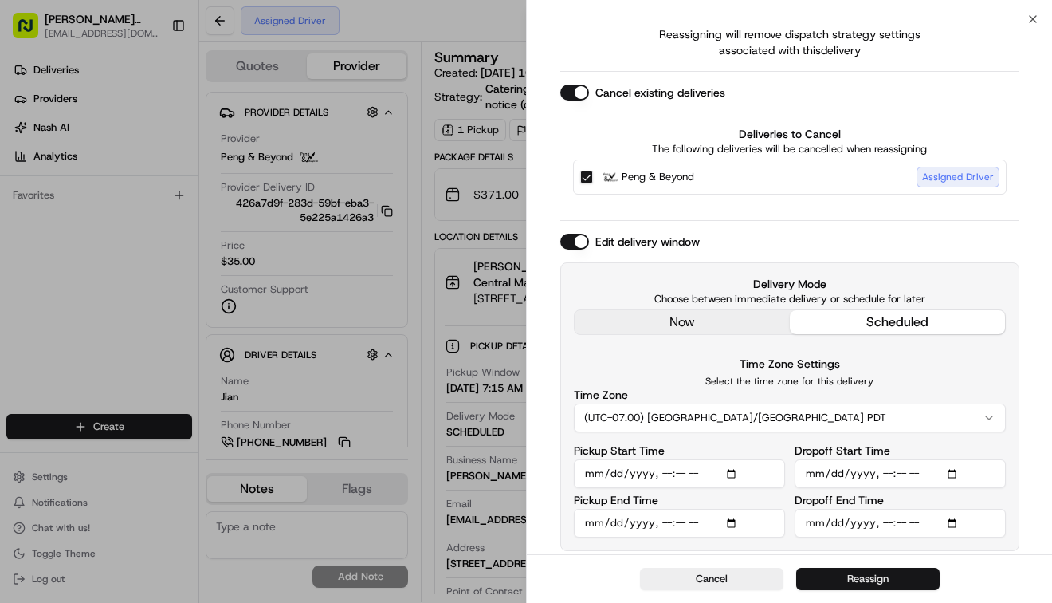
click at [836, 583] on button "Reassign" at bounding box center [867, 578] width 143 height 22
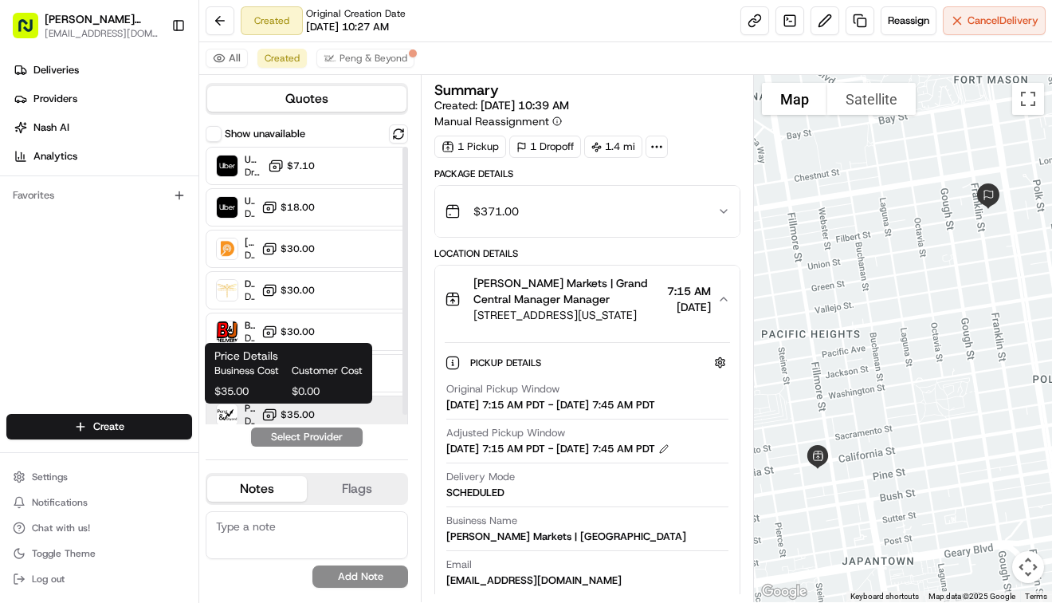
click at [309, 408] on span "$35.00" at bounding box center [298, 414] width 34 height 13
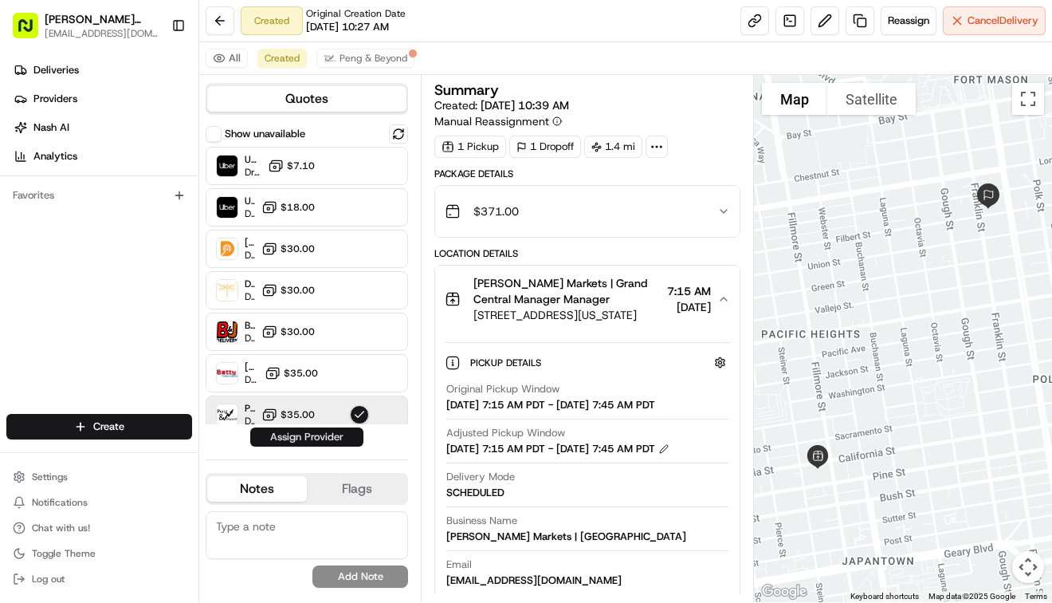
click at [309, 440] on button "Assign Provider" at bounding box center [306, 436] width 113 height 19
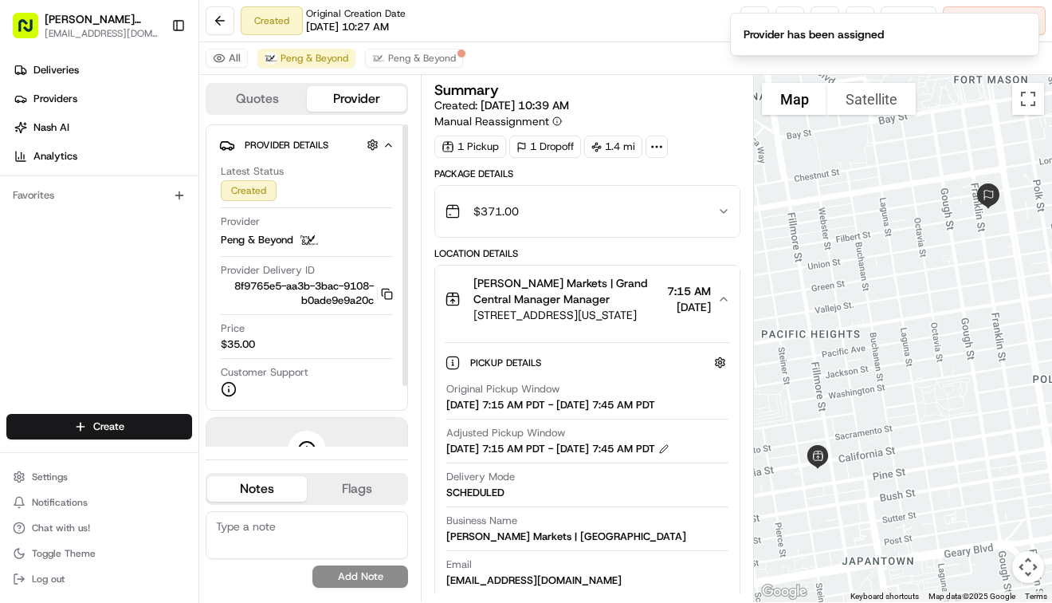
click at [309, 440] on icon at bounding box center [306, 449] width 19 height 19
